Goal: Transaction & Acquisition: Purchase product/service

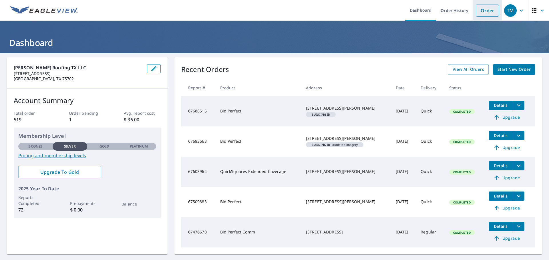
click at [483, 11] on link "Order" at bounding box center [487, 11] width 23 height 12
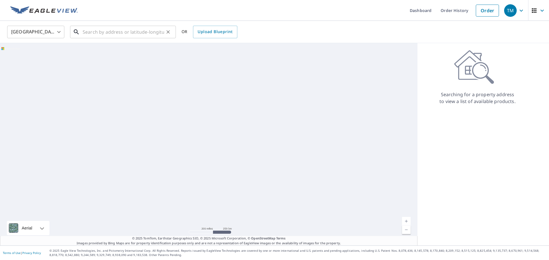
click at [145, 29] on input "text" at bounding box center [123, 32] width 81 height 16
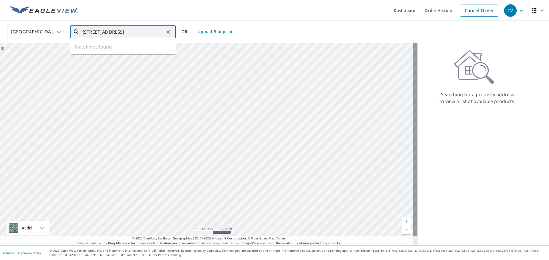
click at [75, 32] on icon at bounding box center [76, 32] width 7 height 7
click at [102, 35] on input "[STREET_ADDRESS]" at bounding box center [123, 32] width 81 height 16
click at [157, 31] on input "[STREET_ADDRESS]" at bounding box center [123, 32] width 81 height 16
click at [110, 46] on ul "Match not found" at bounding box center [123, 46] width 106 height 15
click at [78, 34] on icon at bounding box center [76, 31] width 5 height 5
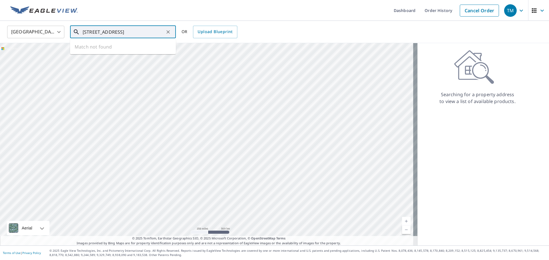
click at [111, 31] on input "[STREET_ADDRESS]" at bounding box center [123, 32] width 81 height 16
click at [97, 31] on input "[STREET_ADDRESS]" at bounding box center [123, 32] width 81 height 16
click at [97, 33] on input "[STREET_ADDRESS]" at bounding box center [123, 32] width 81 height 16
click at [99, 32] on input "[STREET_ADDRESS]" at bounding box center [123, 32] width 81 height 16
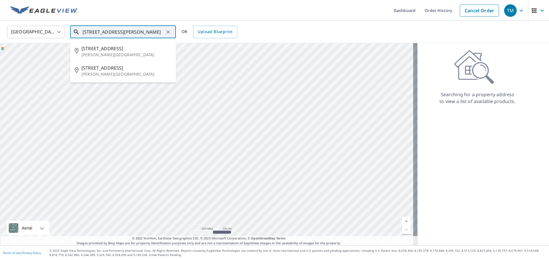
drag, startPoint x: 124, startPoint y: 31, endPoint x: 94, endPoint y: 34, distance: 29.8
click at [94, 34] on input "[STREET_ADDRESS][PERSON_NAME]" at bounding box center [123, 32] width 81 height 16
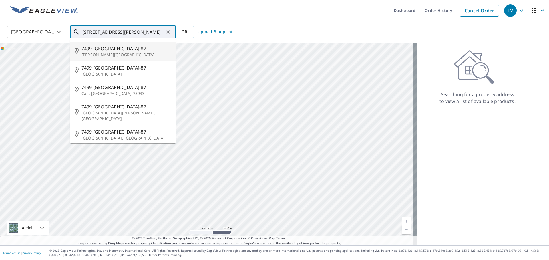
click at [129, 53] on p "[PERSON_NAME][GEOGRAPHIC_DATA]" at bounding box center [126, 55] width 90 height 6
type input "[STREET_ADDRESS][PERSON_NAME]"
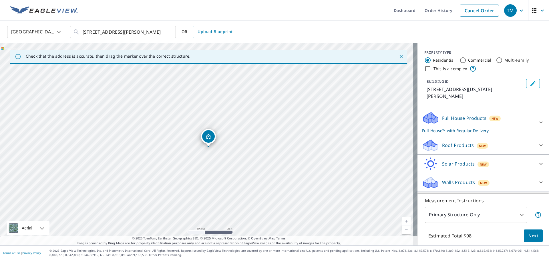
drag, startPoint x: 209, startPoint y: 133, endPoint x: 210, endPoint y: 136, distance: 3.3
click at [537, 146] on icon at bounding box center [540, 145] width 7 height 7
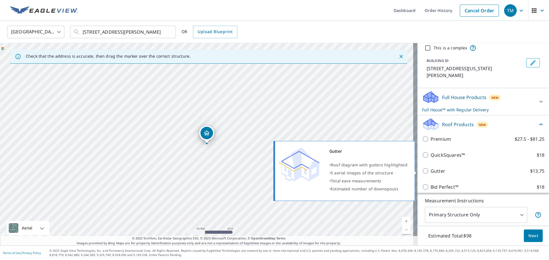
scroll to position [38, 0]
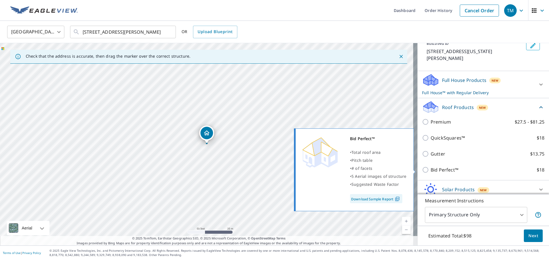
click at [440, 168] on p "Bid Perfect™" at bounding box center [444, 170] width 28 height 7
click at [430, 168] on input "Bid Perfect™ $18" at bounding box center [426, 170] width 9 height 7
checkbox input "true"
type input "1"
checkbox input "false"
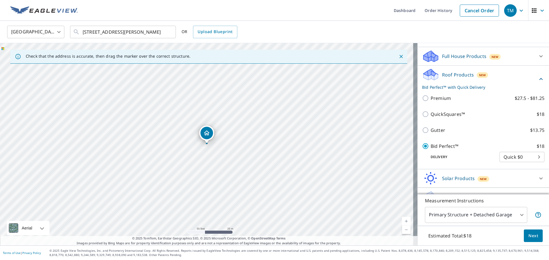
scroll to position [74, 0]
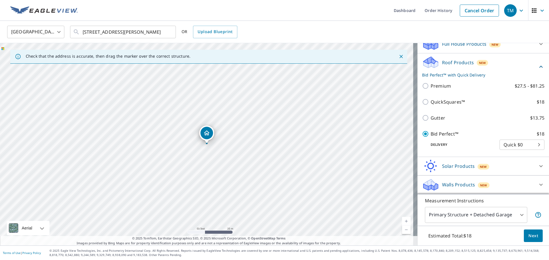
click at [517, 213] on body "TM TM Dashboard Order History Cancel Order TM [GEOGRAPHIC_DATA] [GEOGRAPHIC_DAT…" at bounding box center [274, 130] width 549 height 260
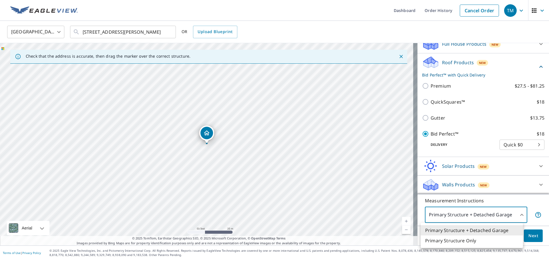
click at [503, 239] on li "Primary Structure Only" at bounding box center [471, 241] width 102 height 10
type input "2"
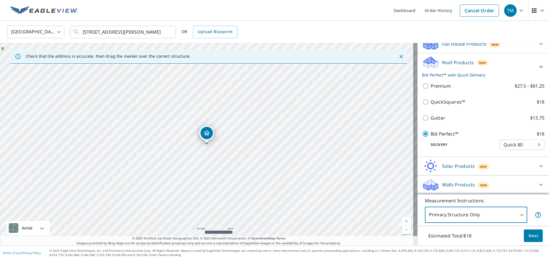
click at [528, 234] on span "Next" at bounding box center [533, 236] width 10 height 7
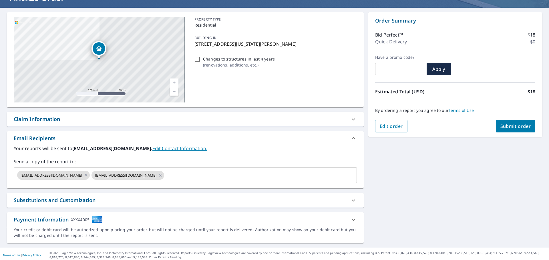
scroll to position [47, 0]
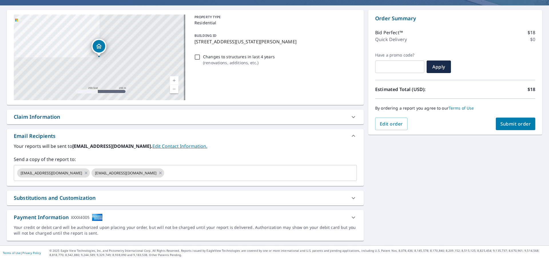
click at [500, 123] on span "Submit order" at bounding box center [515, 124] width 31 height 6
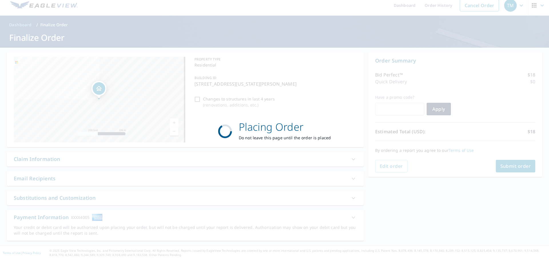
scroll to position [5, 0]
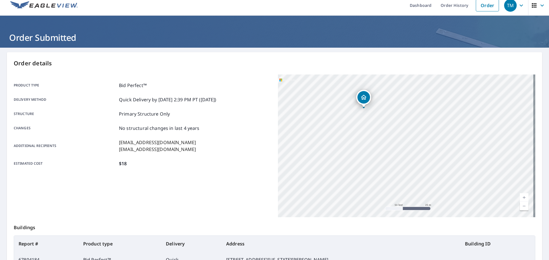
drag, startPoint x: 359, startPoint y: 153, endPoint x: 493, endPoint y: 208, distance: 145.1
click at [493, 210] on div "[STREET_ADDRESS][US_STATE][PERSON_NAME]" at bounding box center [406, 146] width 257 height 143
drag, startPoint x: 406, startPoint y: 140, endPoint x: 433, endPoint y: 189, distance: 56.2
click at [433, 189] on div "[STREET_ADDRESS][US_STATE][PERSON_NAME]" at bounding box center [406, 146] width 257 height 143
drag, startPoint x: 419, startPoint y: 153, endPoint x: 430, endPoint y: 182, distance: 30.5
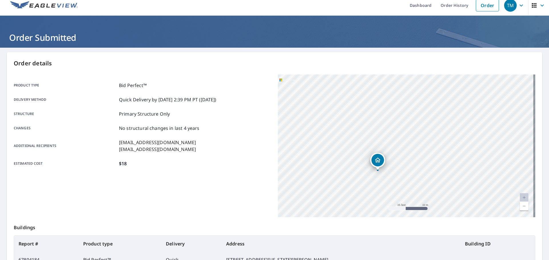
click at [430, 182] on div "[STREET_ADDRESS][US_STATE][PERSON_NAME]" at bounding box center [406, 146] width 257 height 143
drag, startPoint x: 406, startPoint y: 161, endPoint x: 463, endPoint y: 170, distance: 57.5
click at [463, 170] on div "[STREET_ADDRESS][US_STATE][PERSON_NAME]" at bounding box center [406, 146] width 257 height 143
drag, startPoint x: 484, startPoint y: 182, endPoint x: 443, endPoint y: 184, distance: 40.9
click at [443, 184] on div "[STREET_ADDRESS][US_STATE][PERSON_NAME]" at bounding box center [406, 146] width 257 height 143
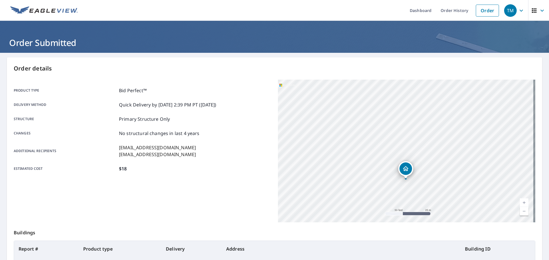
click at [59, 8] on img at bounding box center [43, 10] width 67 height 9
